Goal: Task Accomplishment & Management: Complete application form

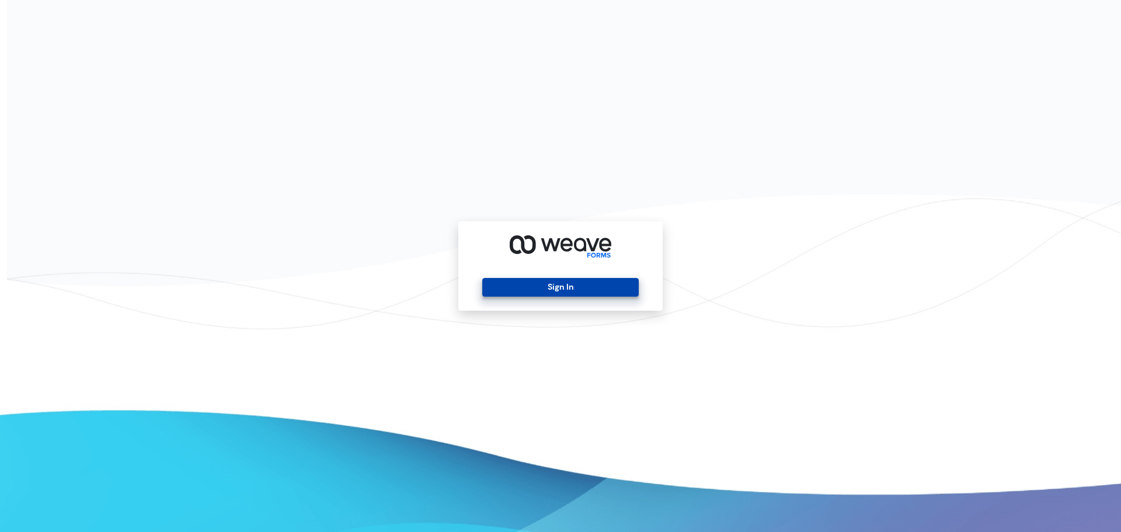
click at [561, 285] on button "Sign In" at bounding box center [560, 287] width 156 height 19
click at [567, 283] on button "Sign In" at bounding box center [560, 287] width 156 height 19
click at [581, 289] on button "Sign In" at bounding box center [560, 287] width 156 height 19
click at [550, 291] on button "Sign In" at bounding box center [560, 287] width 156 height 19
click at [535, 285] on button "Sign In" at bounding box center [560, 287] width 156 height 19
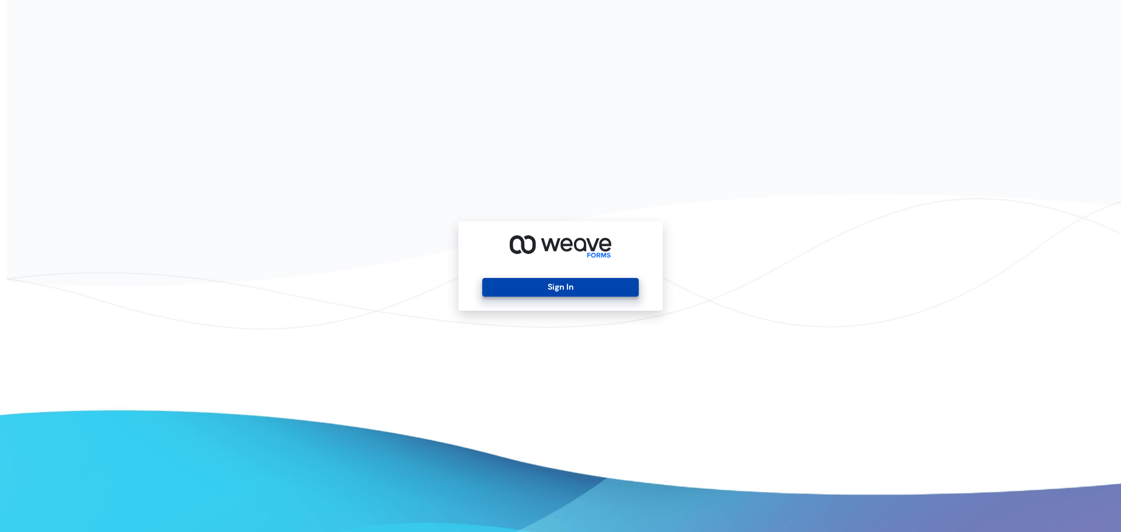
click at [551, 288] on button "Sign In" at bounding box center [560, 287] width 156 height 19
click at [567, 291] on button "Sign In" at bounding box center [560, 287] width 156 height 19
click at [562, 280] on button "Sign In" at bounding box center [560, 287] width 156 height 19
click at [569, 288] on button "Sign In" at bounding box center [560, 287] width 156 height 19
